Goal: Information Seeking & Learning: Learn about a topic

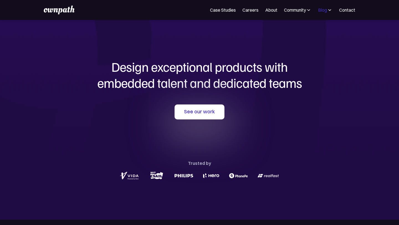
click at [322, 10] on div "Blog" at bounding box center [322, 10] width 9 height 7
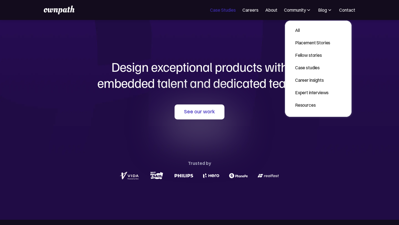
click at [225, 9] on link "Case Studies" at bounding box center [223, 10] width 26 height 7
